Goal: Find specific page/section: Find specific page/section

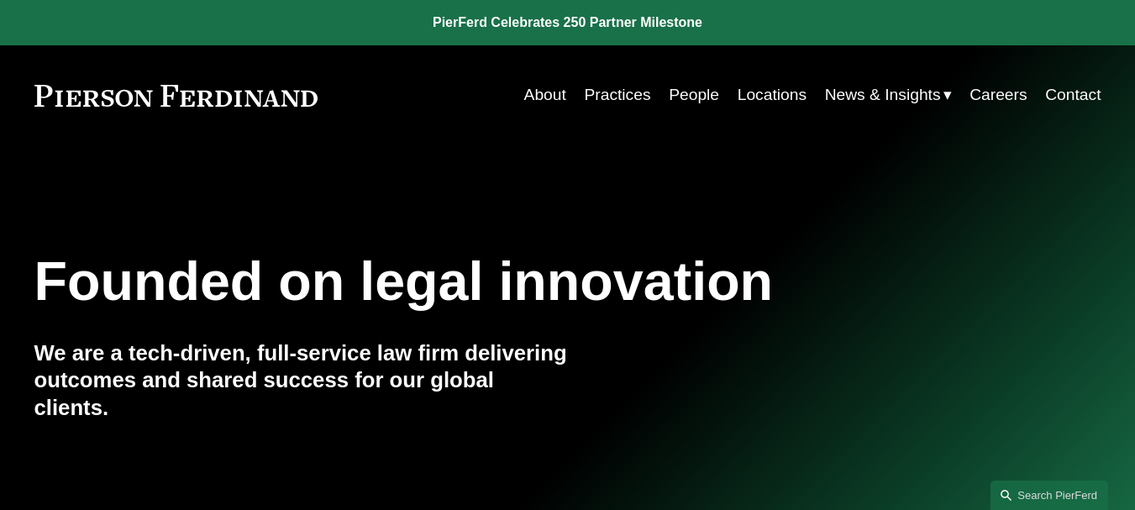
click at [679, 94] on link "People" at bounding box center [694, 95] width 50 height 32
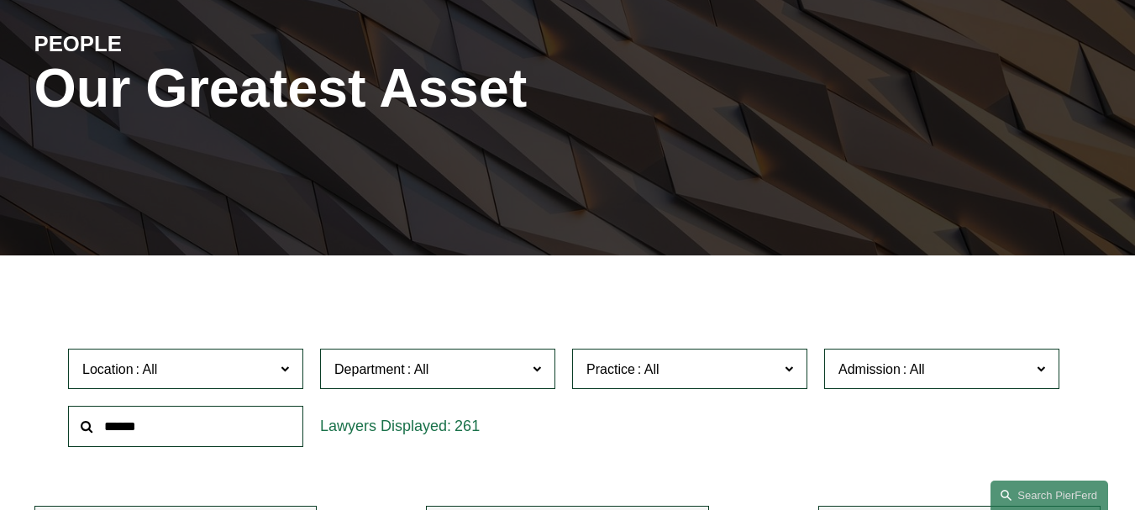
scroll to position [426, 0]
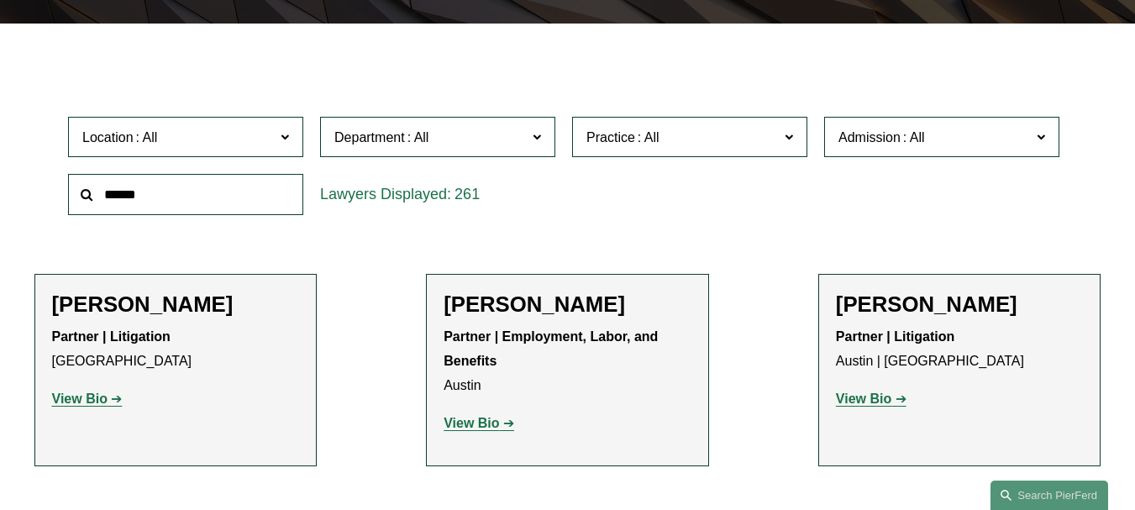
click at [207, 197] on input "text" at bounding box center [185, 194] width 235 height 41
paste input "********"
type input "********"
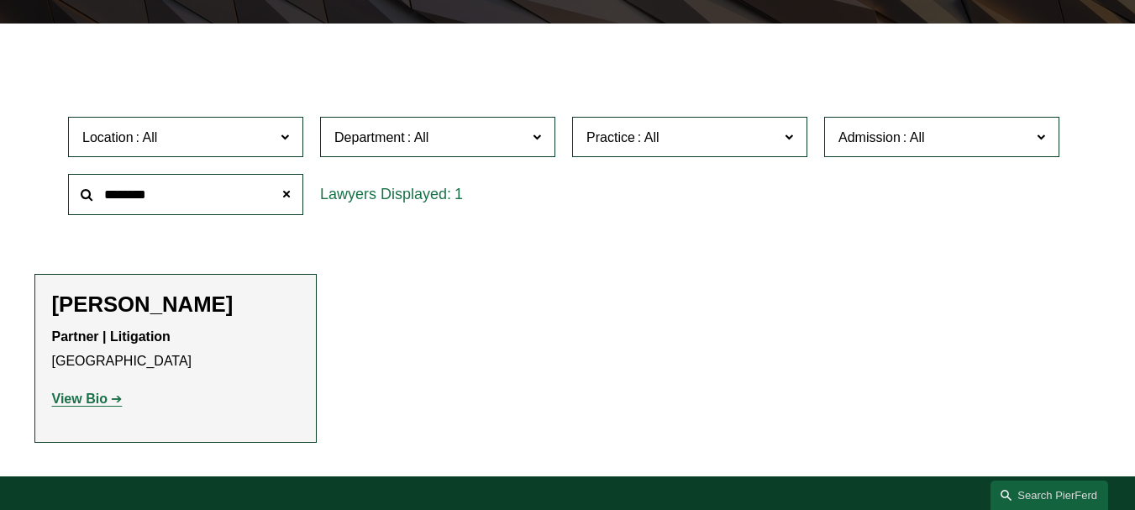
click at [92, 400] on strong "View Bio" at bounding box center [79, 398] width 55 height 14
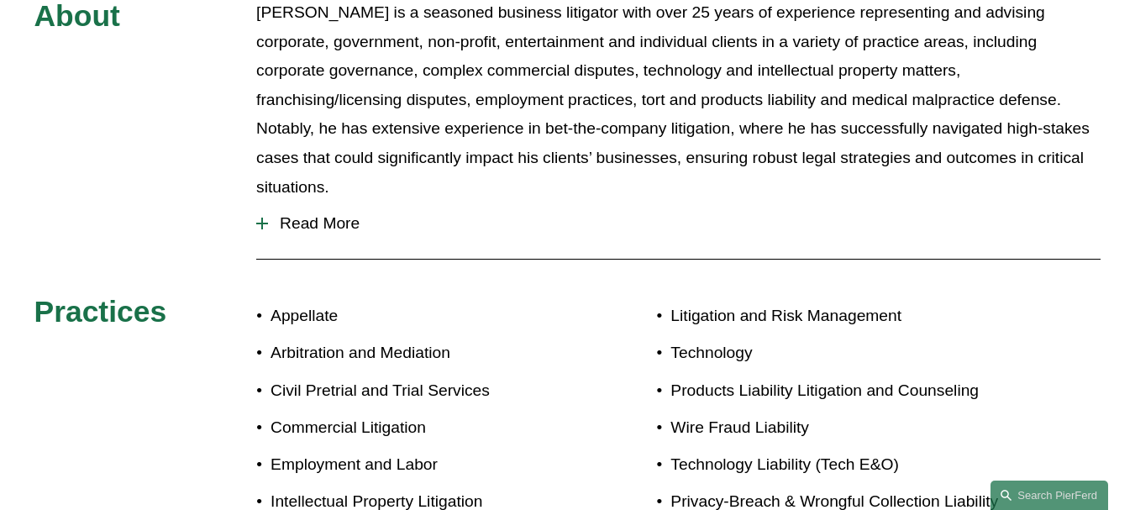
scroll to position [804, 0]
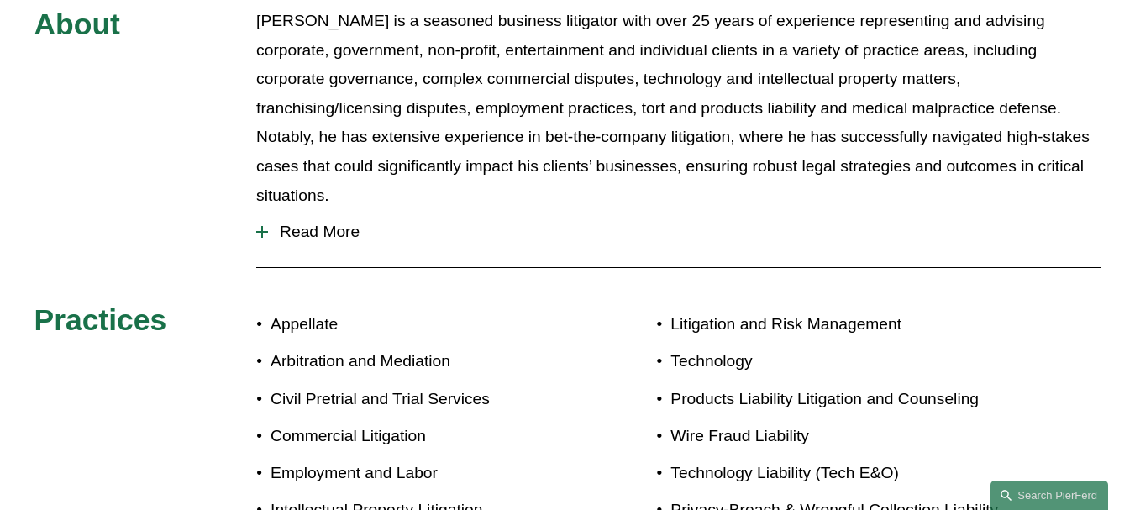
click at [311, 223] on span "Read More" at bounding box center [684, 232] width 832 height 18
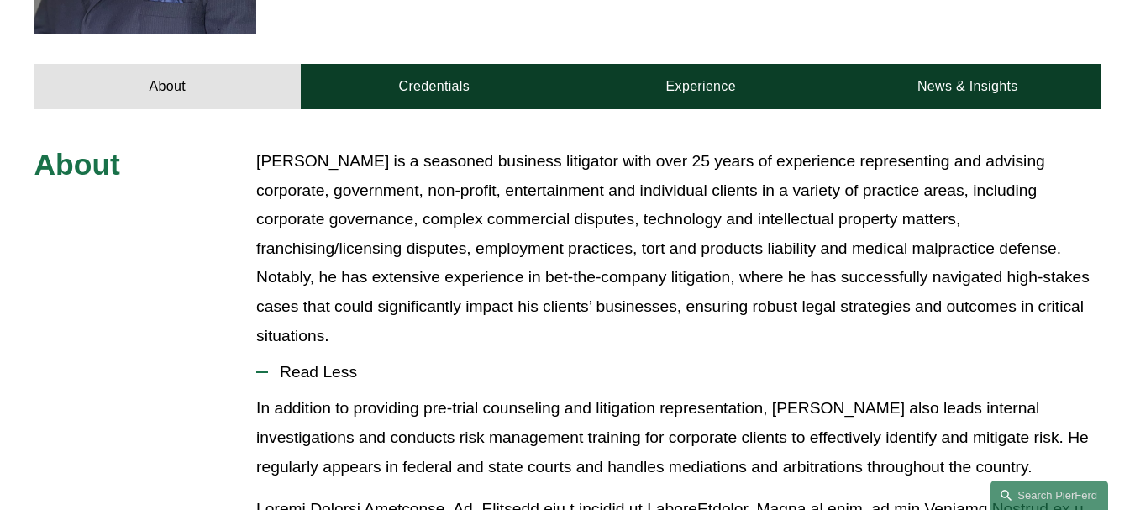
scroll to position [704, 0]
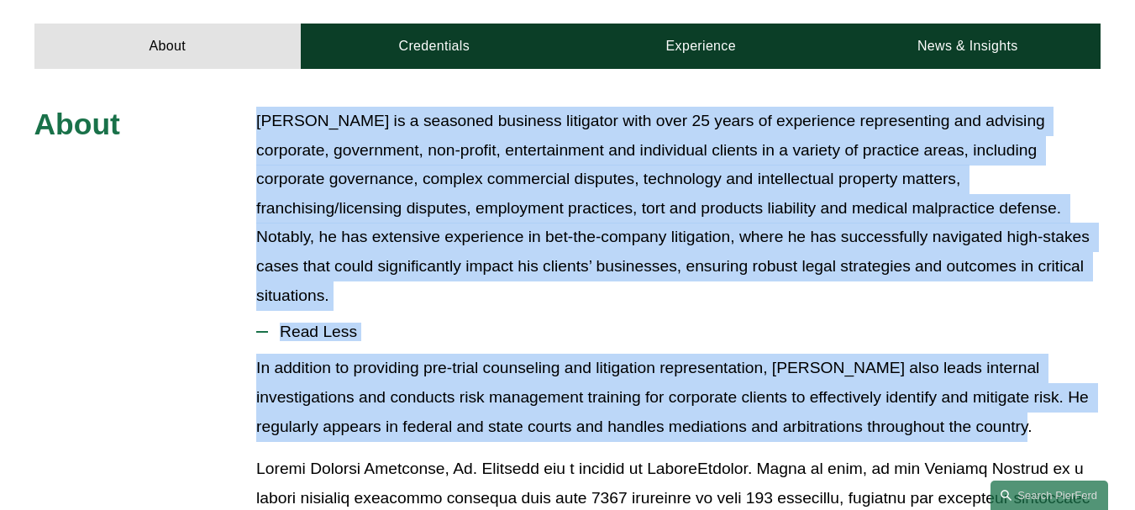
drag, startPoint x: 256, startPoint y: 88, endPoint x: 1036, endPoint y: 366, distance: 827.5
copy div "Mr. Thompson is a seasoned business litigator with over 25 years of experience …"
